Goal: Task Accomplishment & Management: Use online tool/utility

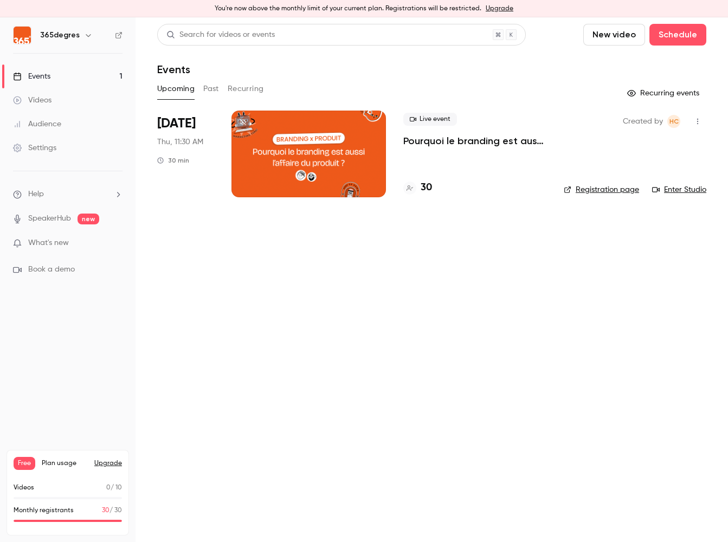
click at [446, 138] on p "Pourquoi le branding est aussi l'affaire du produit ?" at bounding box center [474, 140] width 143 height 13
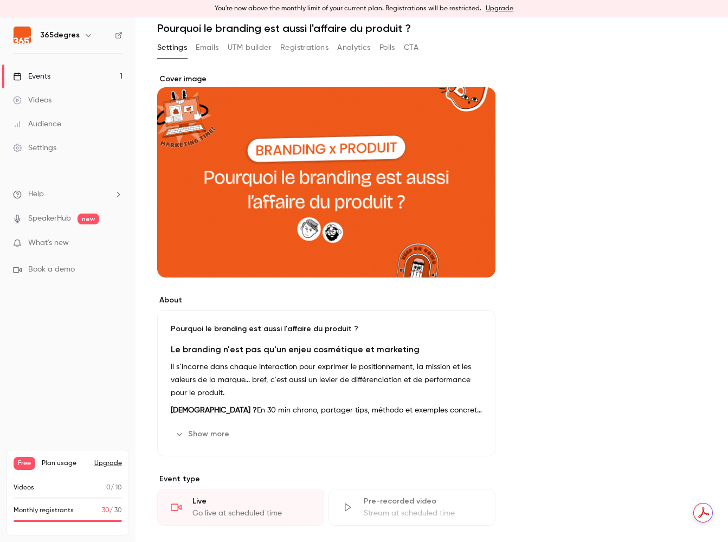
scroll to position [153, 0]
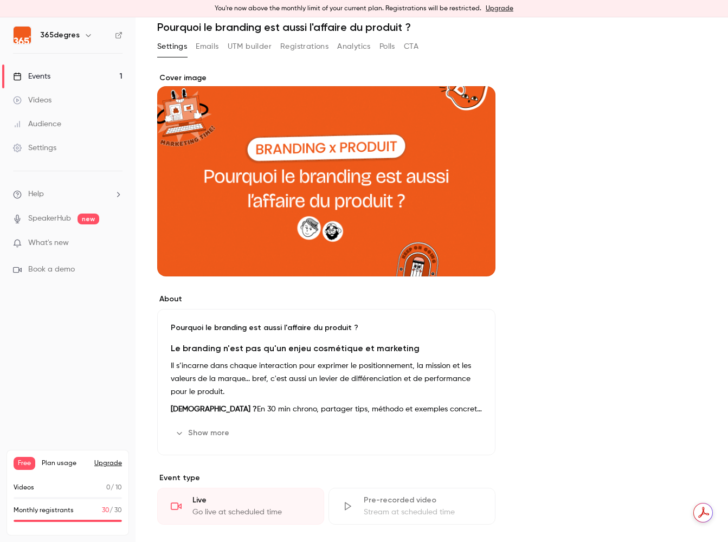
click at [308, 47] on button "Registrations" at bounding box center [304, 46] width 48 height 17
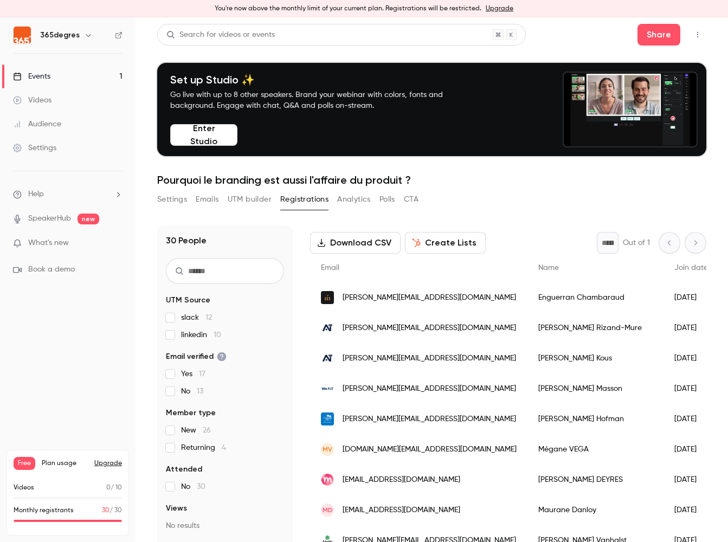
click at [257, 201] on button "UTM builder" at bounding box center [250, 199] width 44 height 17
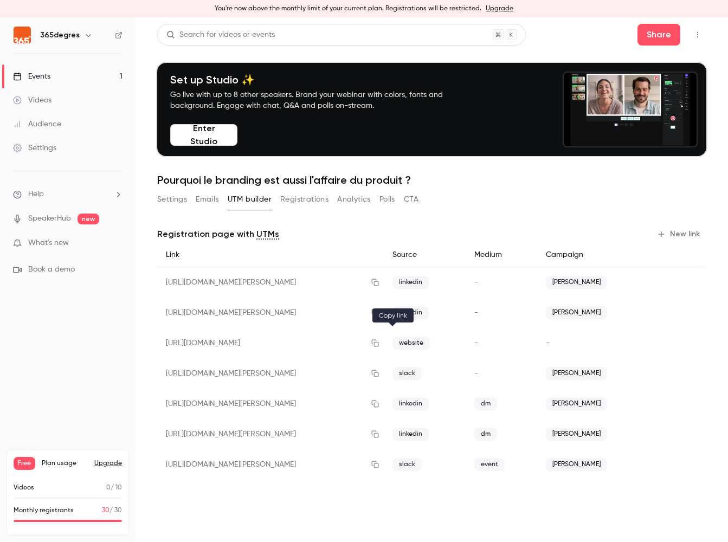
click at [379, 345] on icon "button" at bounding box center [375, 343] width 9 height 8
